Goal: Task Accomplishment & Management: Use online tool/utility

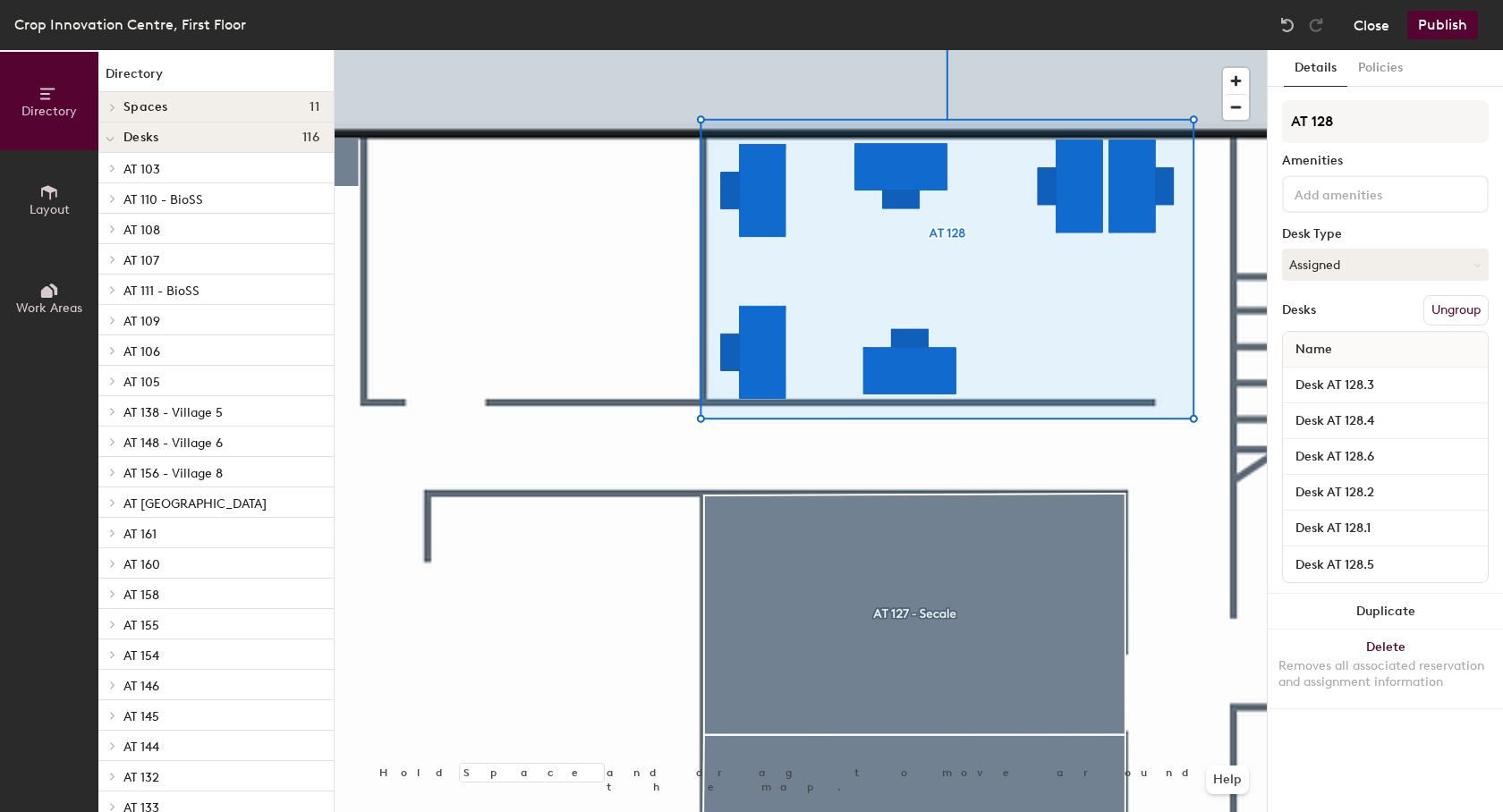
click at [1357, 24] on button "Close" at bounding box center [1371, 25] width 36 height 29
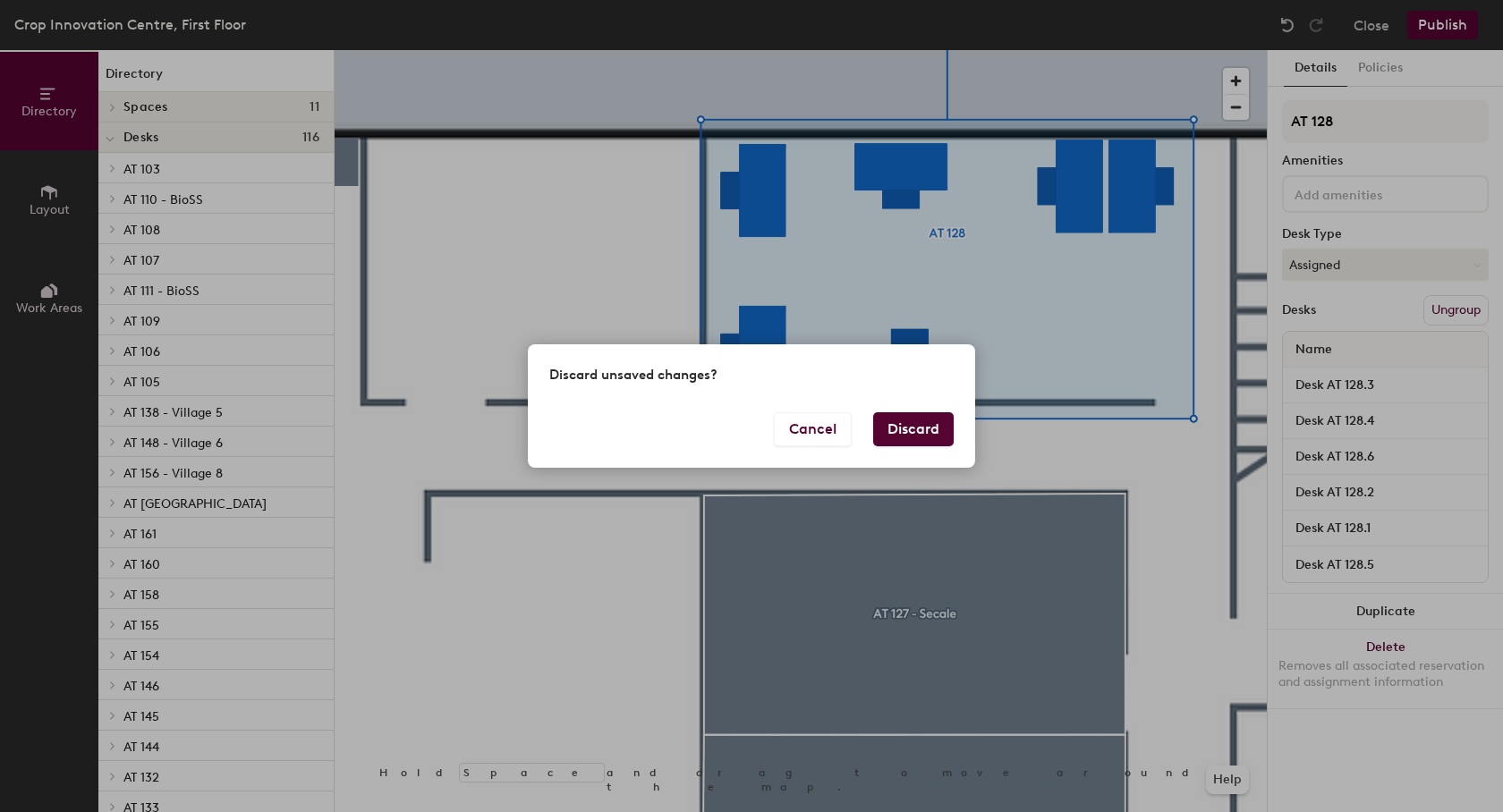
click at [899, 437] on button "Discard" at bounding box center [913, 429] width 80 height 34
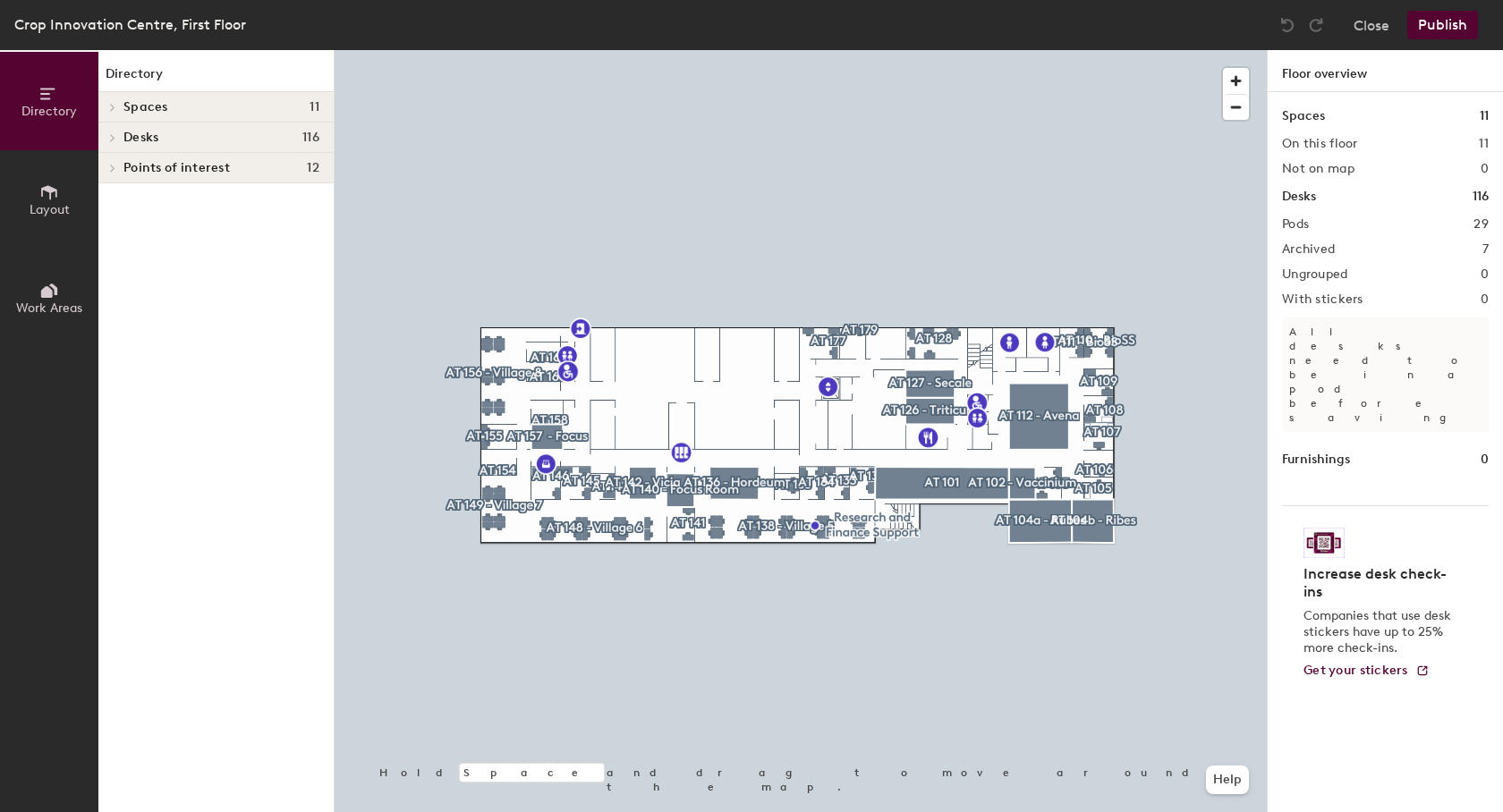
click at [134, 129] on div "Desks 116" at bounding box center [216, 137] width 235 height 31
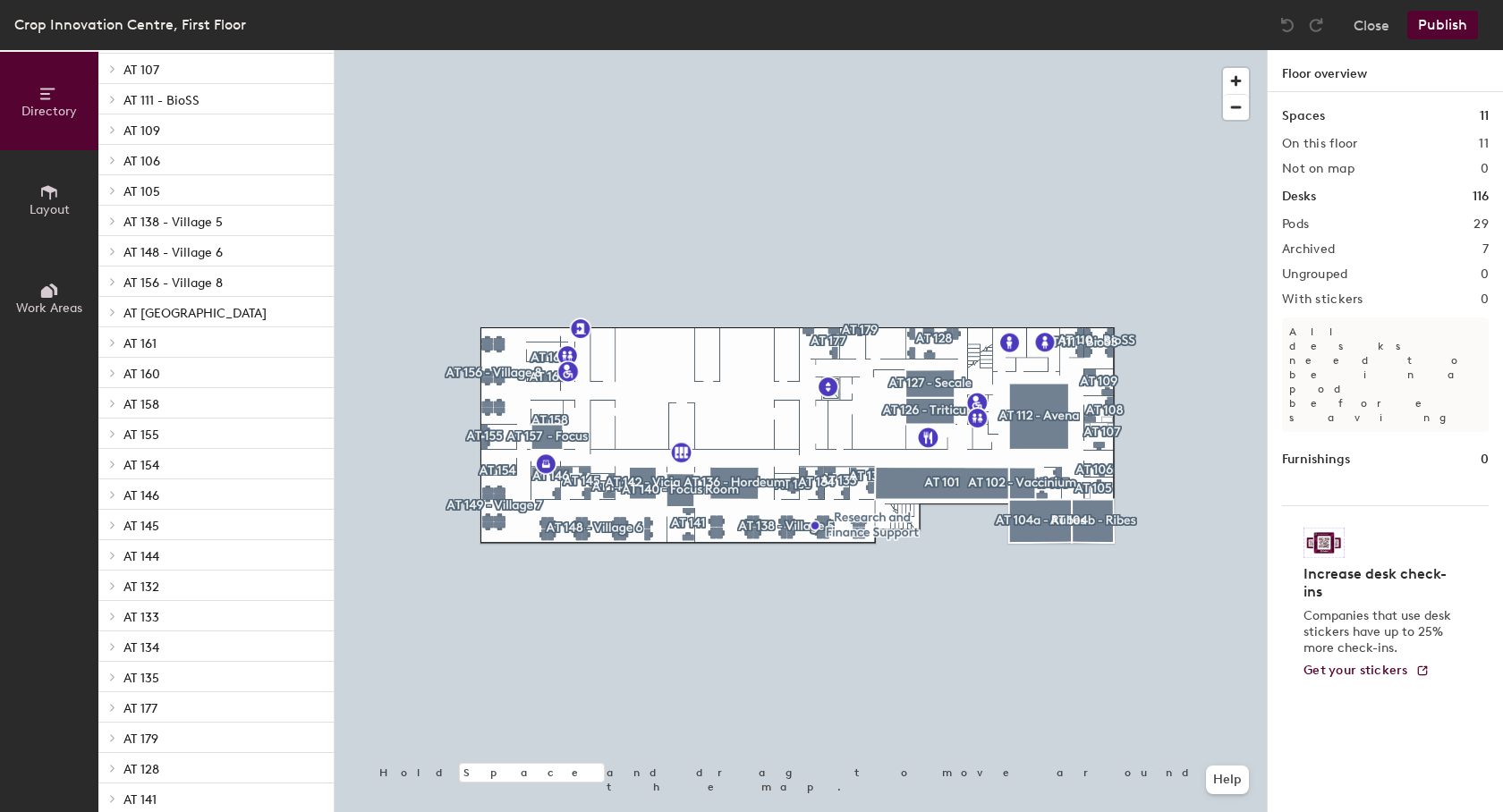
scroll to position [194, 0]
click at [144, 605] on p "AT 133" at bounding box center [222, 613] width 196 height 24
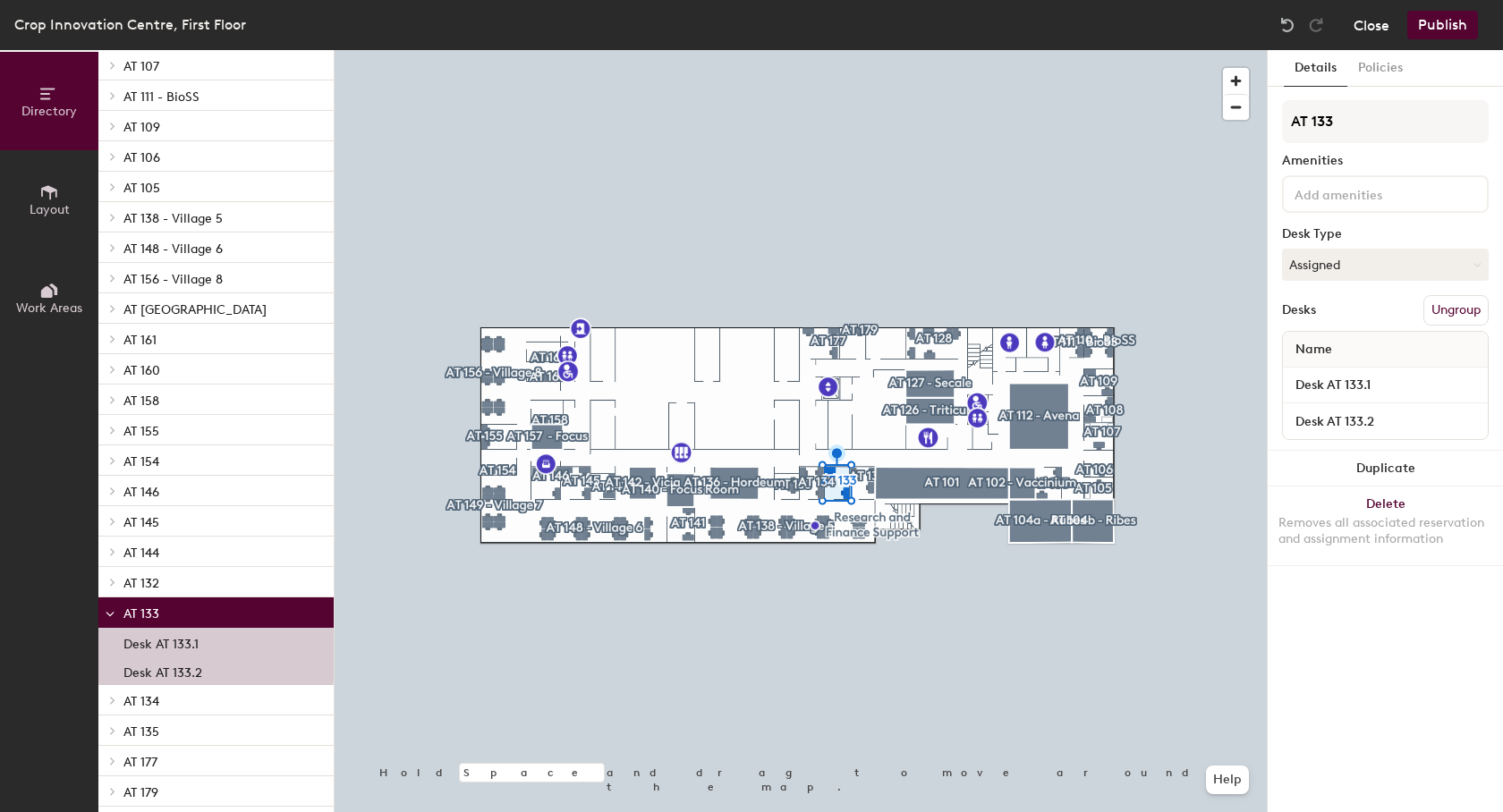
click at [1372, 26] on button "Close" at bounding box center [1371, 25] width 36 height 29
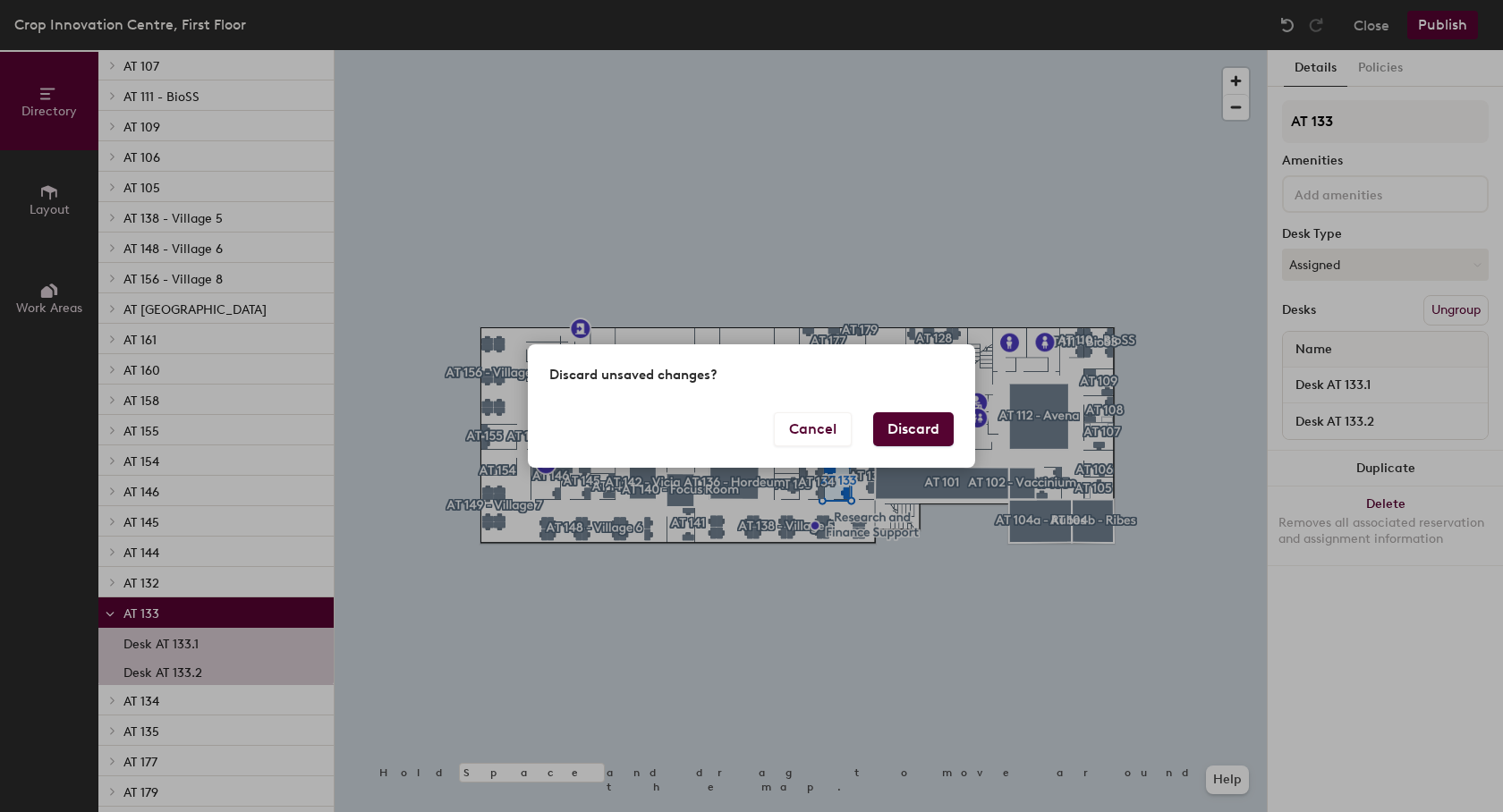
click at [921, 417] on button "Discard" at bounding box center [913, 429] width 80 height 34
